Goal: Find specific page/section: Find specific page/section

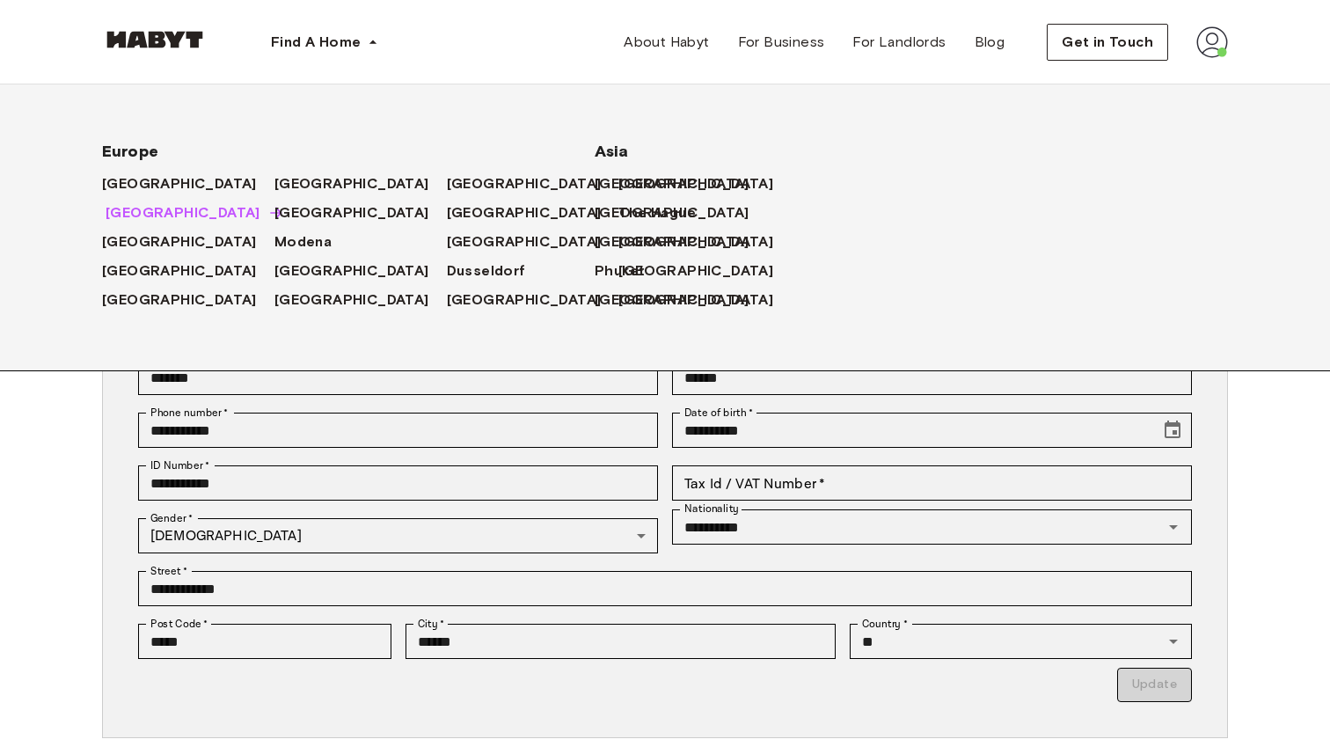
click at [125, 215] on span "[GEOGRAPHIC_DATA]" at bounding box center [183, 212] width 155 height 21
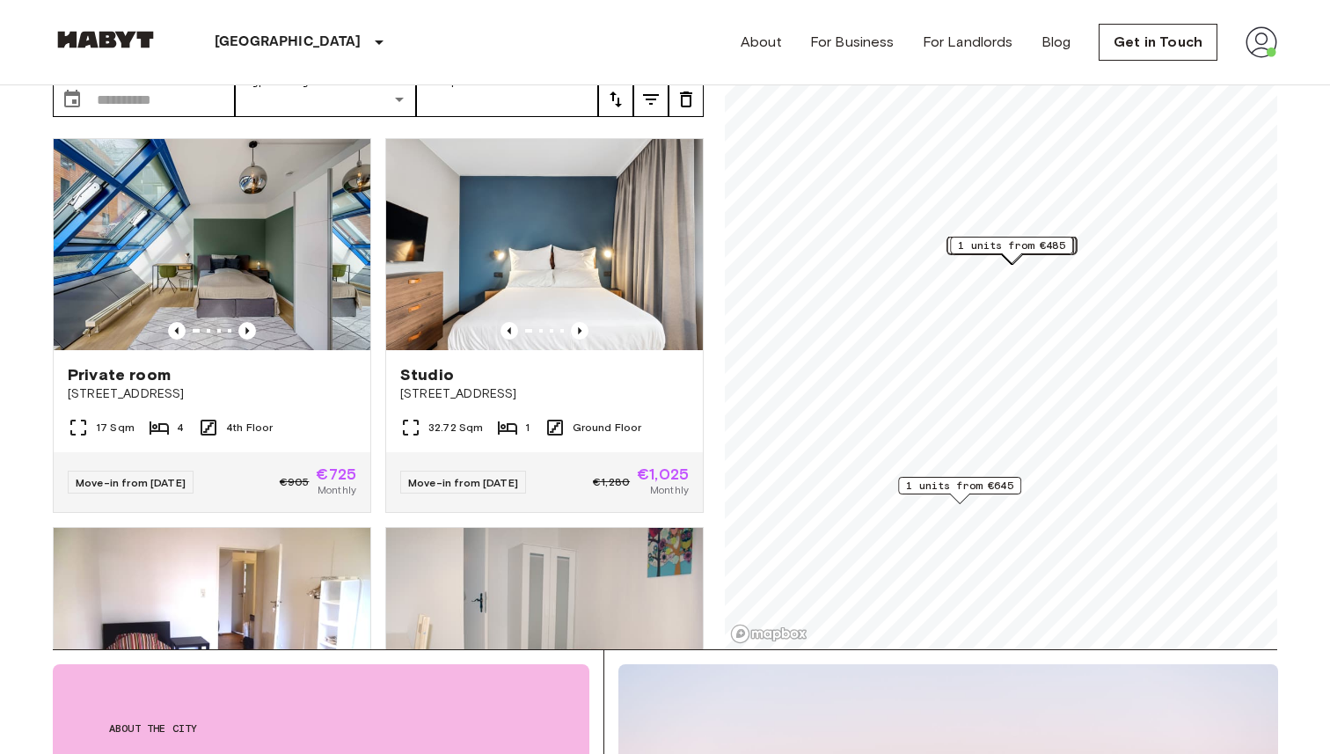
scroll to position [107, 0]
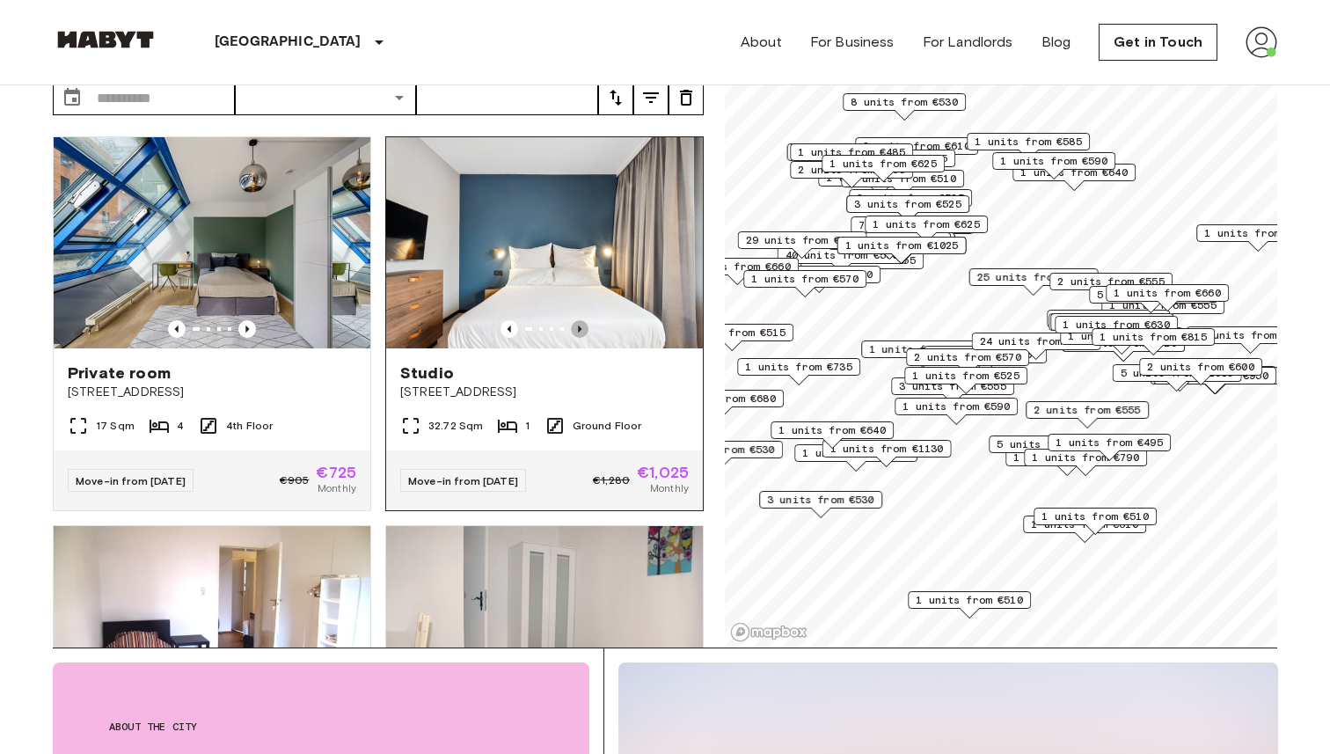
click at [577, 320] on icon "Previous image" at bounding box center [580, 329] width 18 height 18
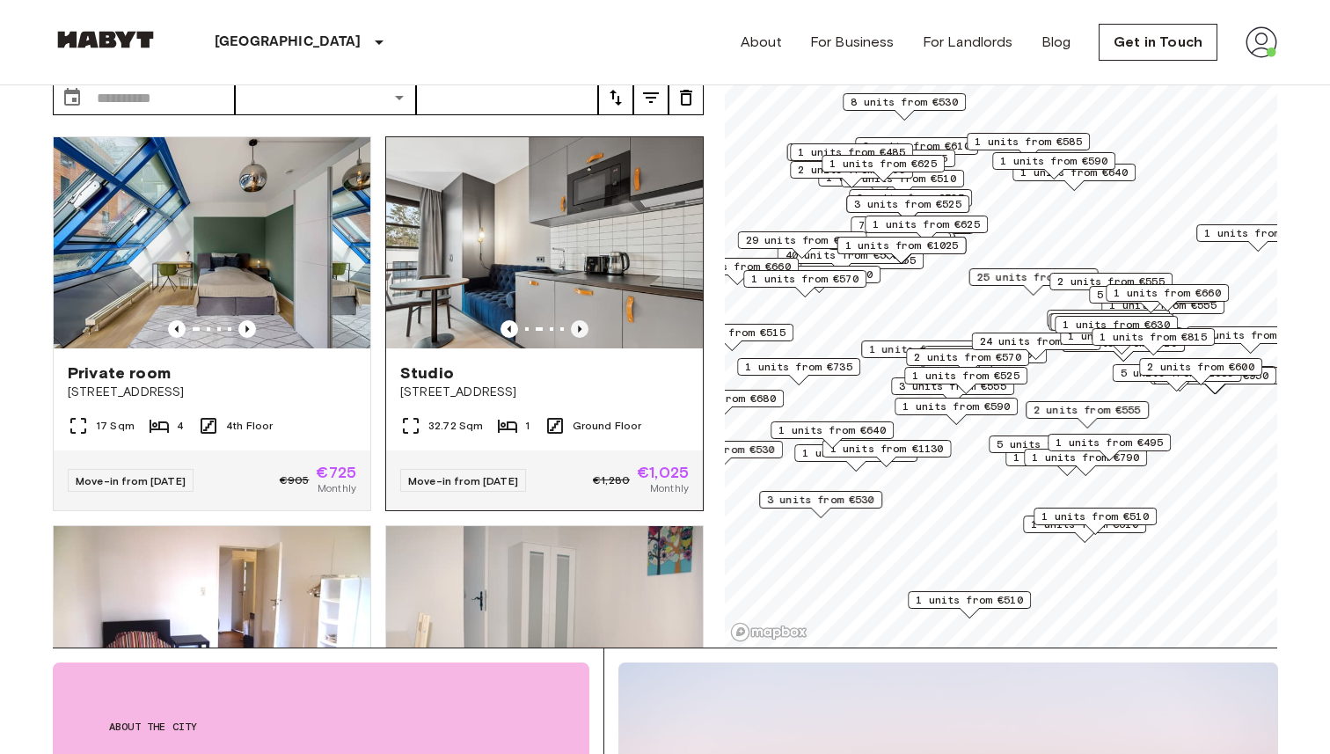
click at [577, 320] on icon "Previous image" at bounding box center [580, 329] width 18 height 18
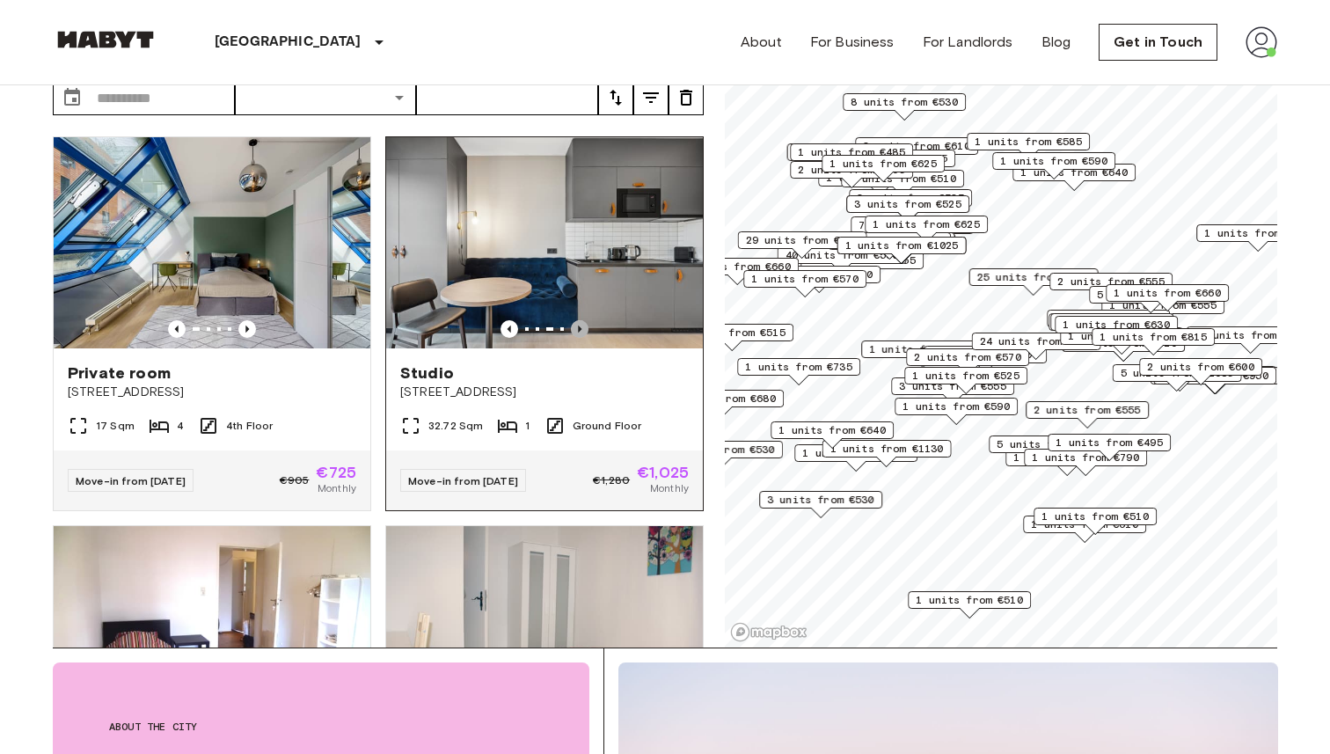
click at [577, 320] on icon "Previous image" at bounding box center [580, 329] width 18 height 18
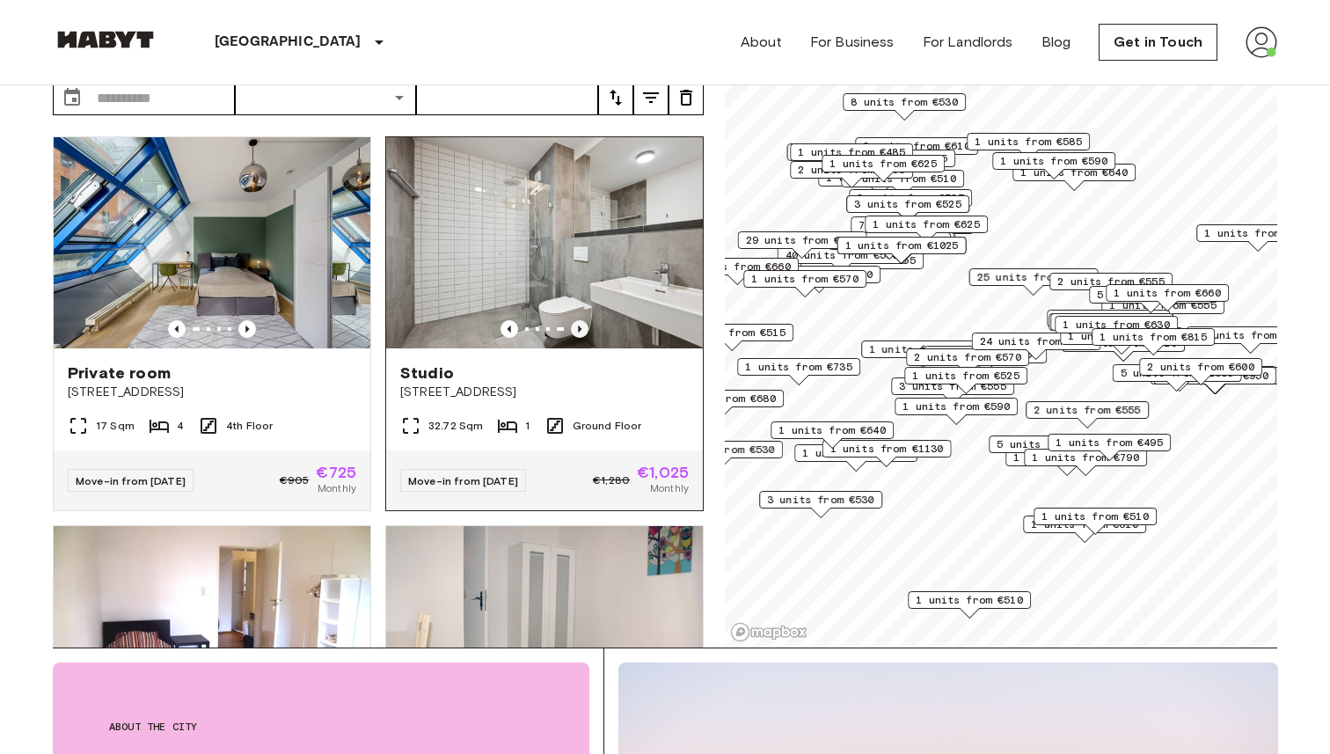
click at [577, 320] on icon "Previous image" at bounding box center [580, 329] width 18 height 18
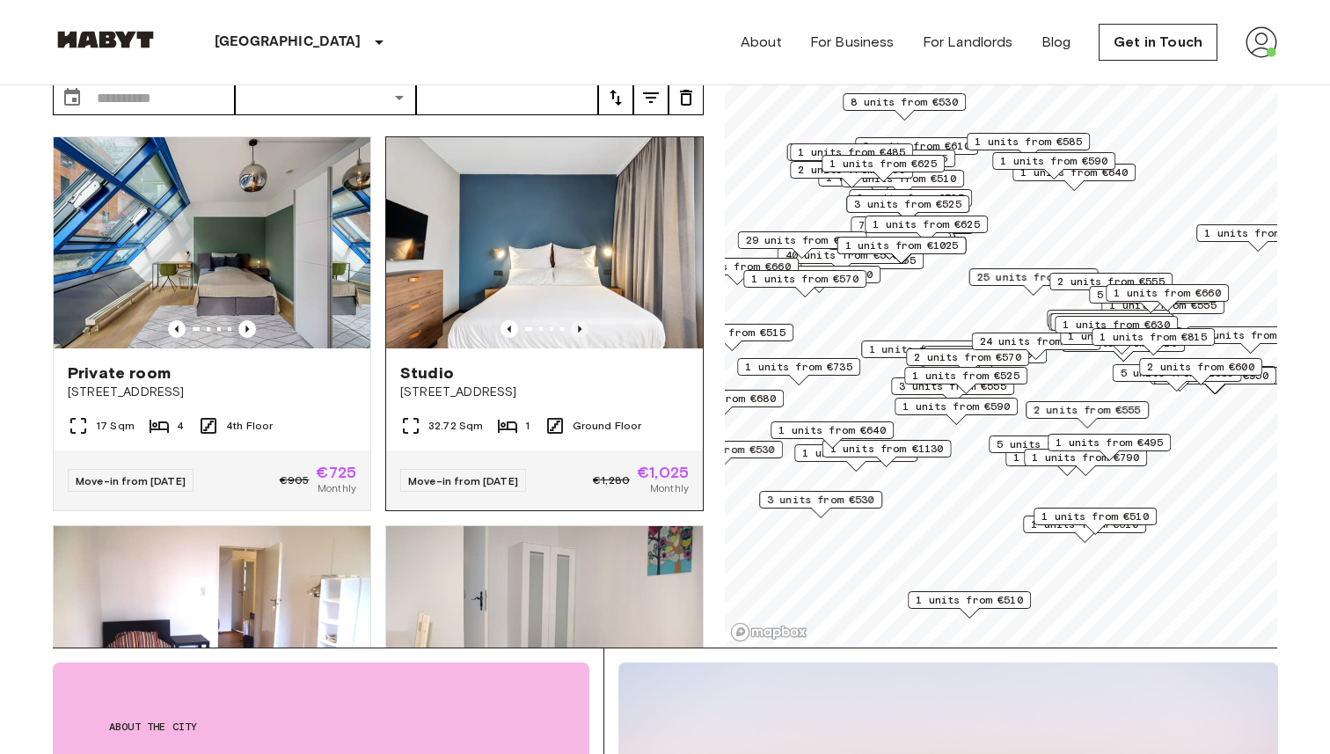
click at [577, 320] on icon "Previous image" at bounding box center [580, 329] width 18 height 18
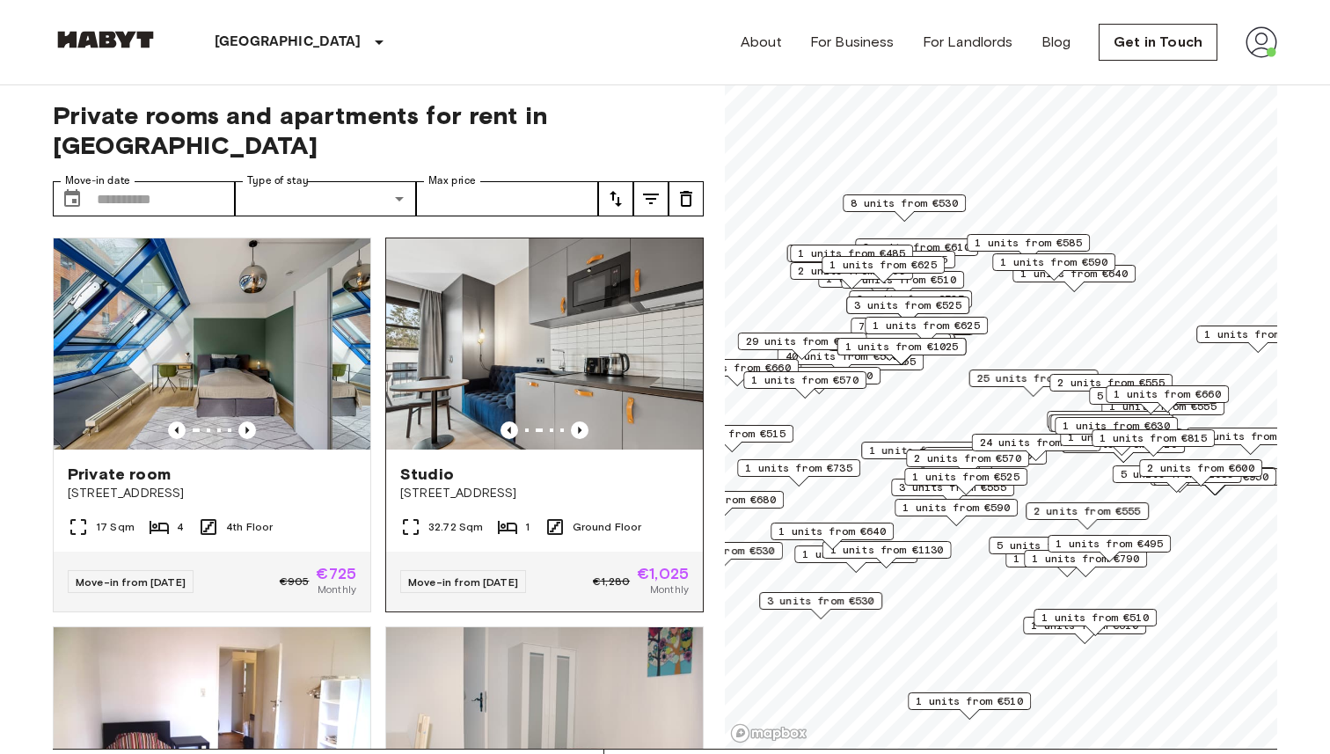
scroll to position [0, 0]
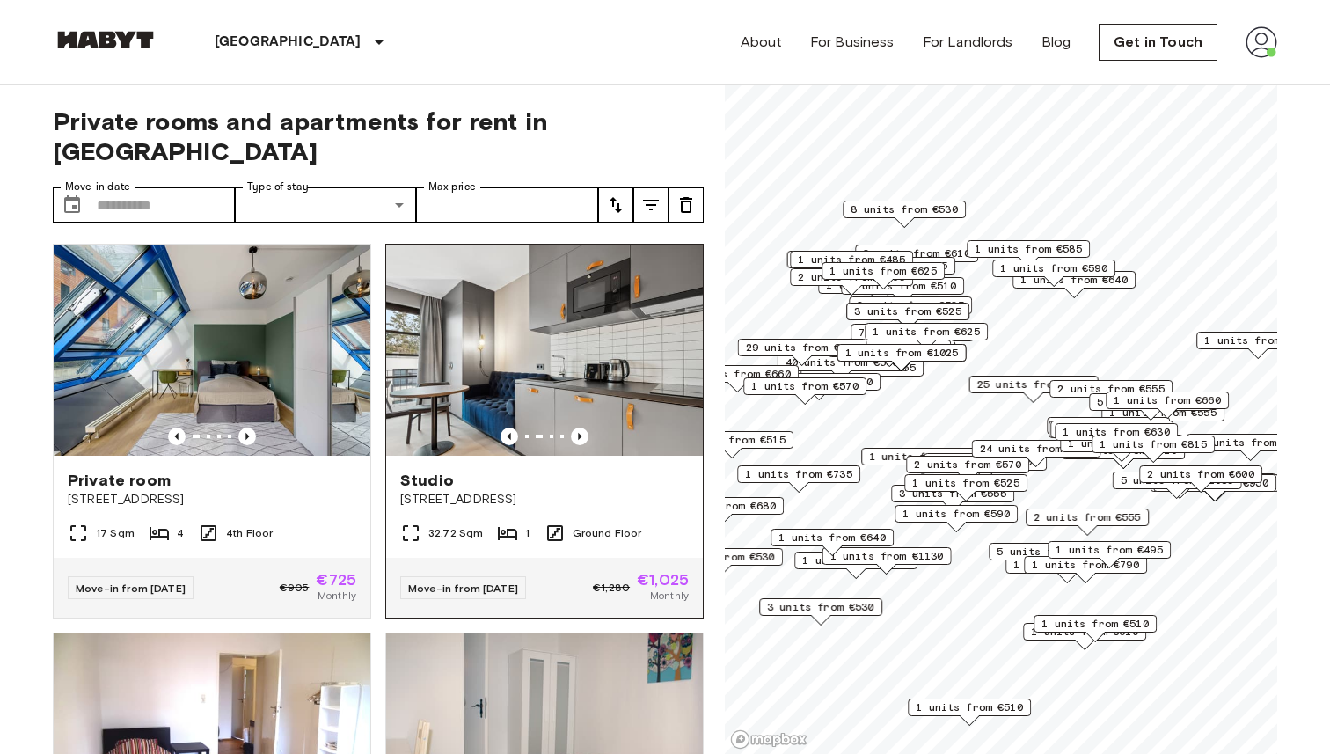
click at [529, 470] on div "Studio" at bounding box center [544, 480] width 288 height 21
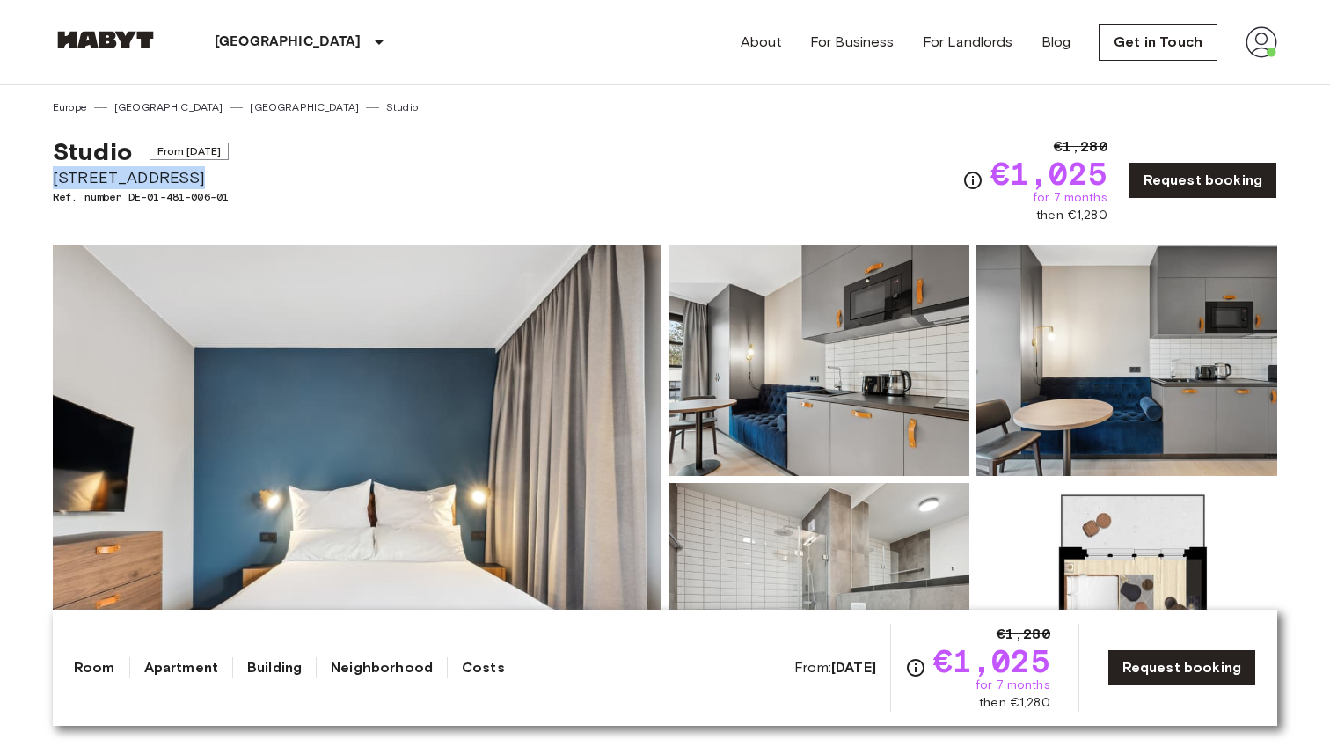
drag, startPoint x: 173, startPoint y: 181, endPoint x: 46, endPoint y: 178, distance: 127.6
copy span "[STREET_ADDRESS]"
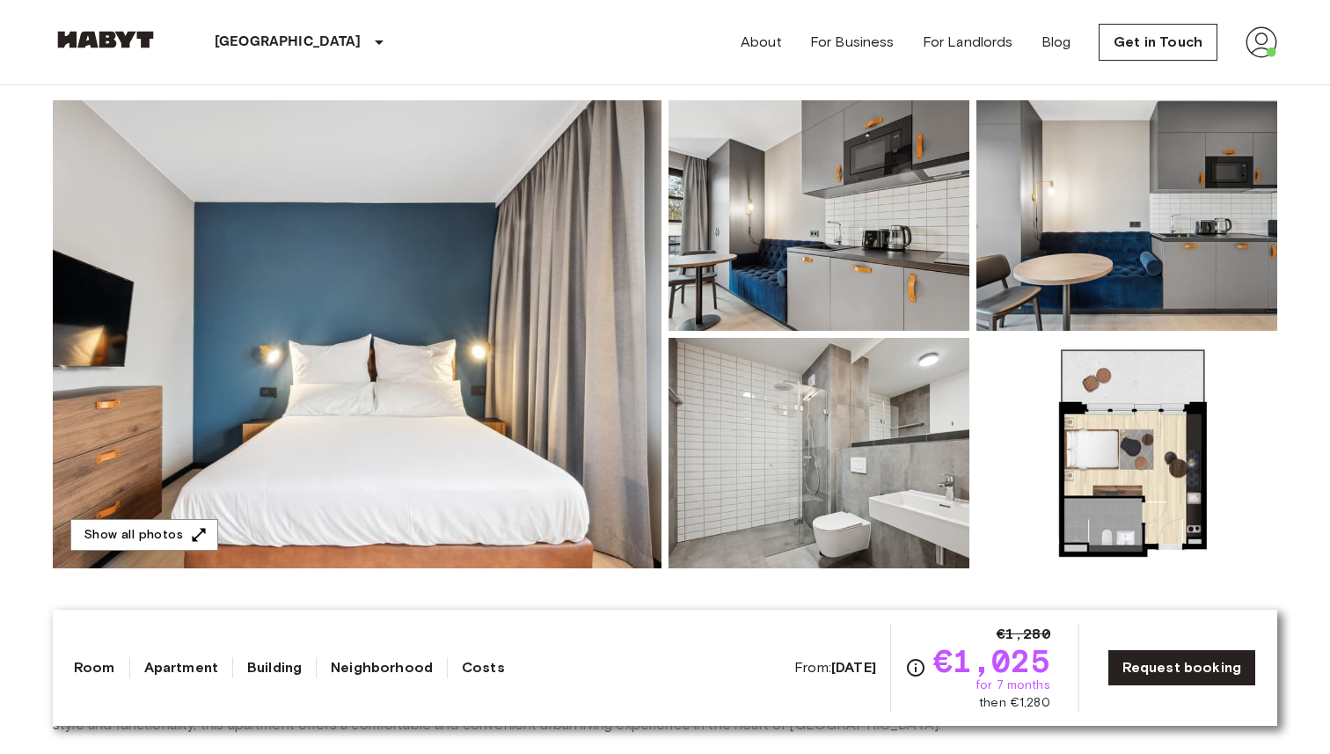
scroll to position [142, 0]
